Goal: Contribute content

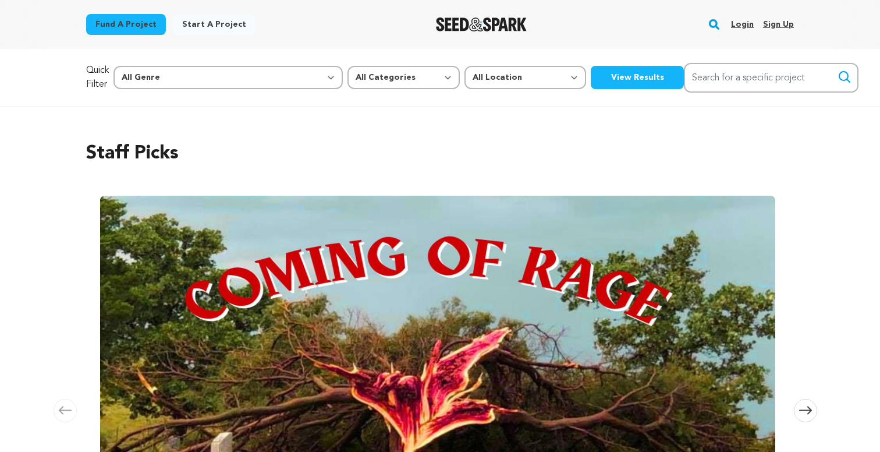
click at [198, 24] on link "Start a project" at bounding box center [214, 24] width 83 height 21
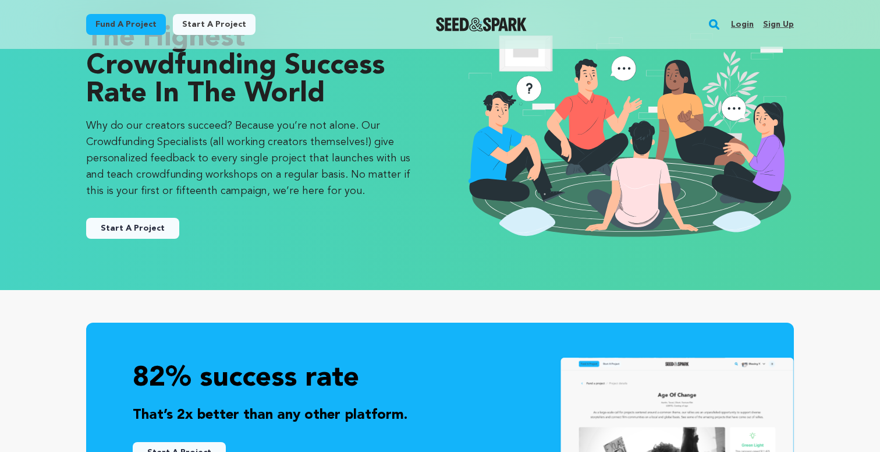
scroll to position [72, 0]
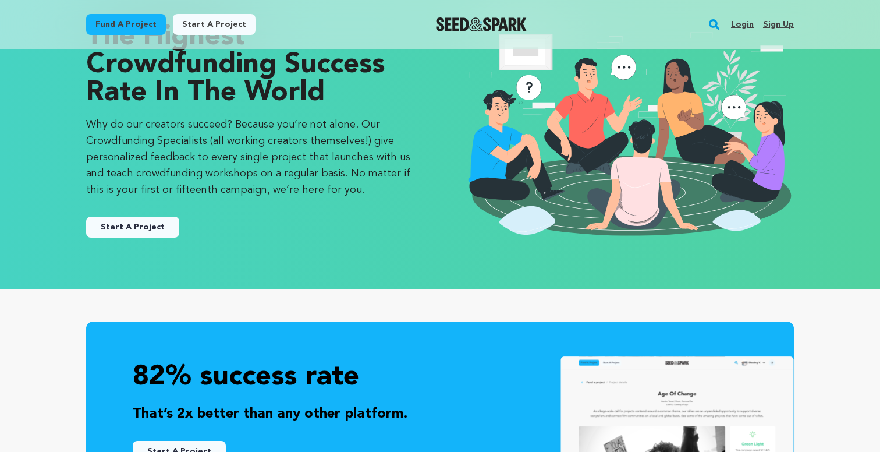
click at [146, 230] on link "Start A Project" at bounding box center [132, 226] width 93 height 21
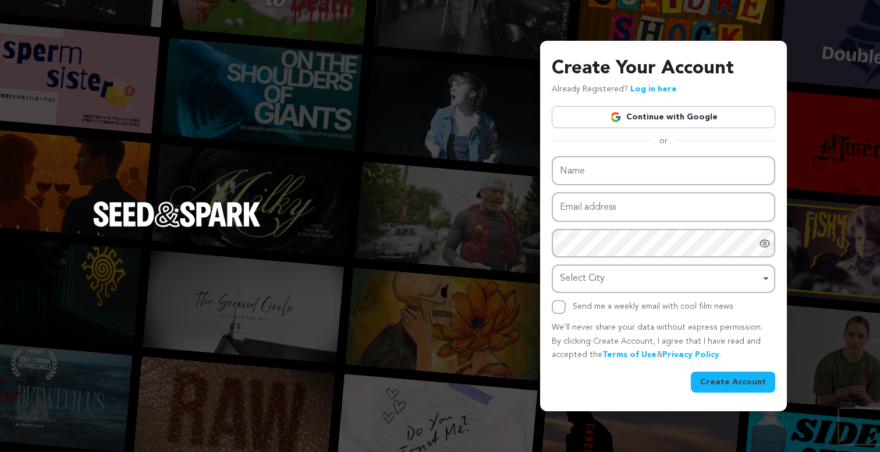
click at [599, 116] on link "Continue with Google" at bounding box center [663, 117] width 223 height 22
